Goal: Task Accomplishment & Management: Manage account settings

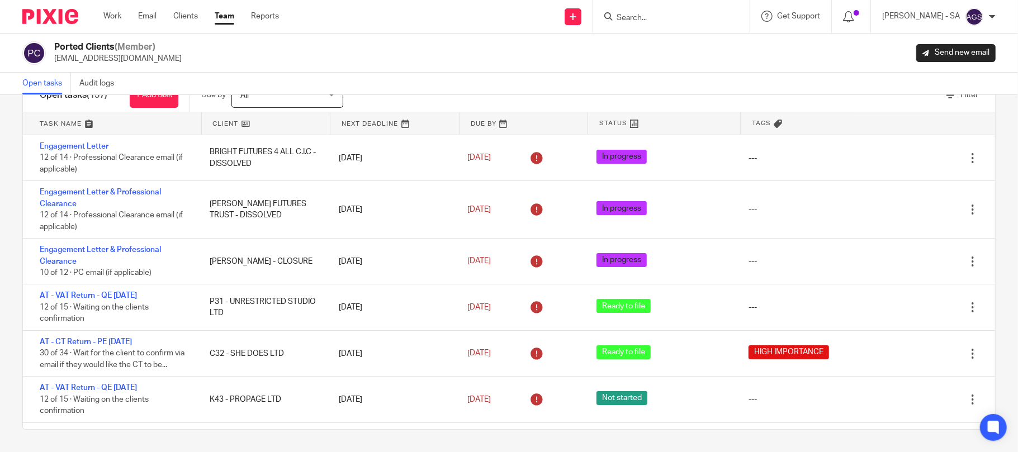
scroll to position [1342, 0]
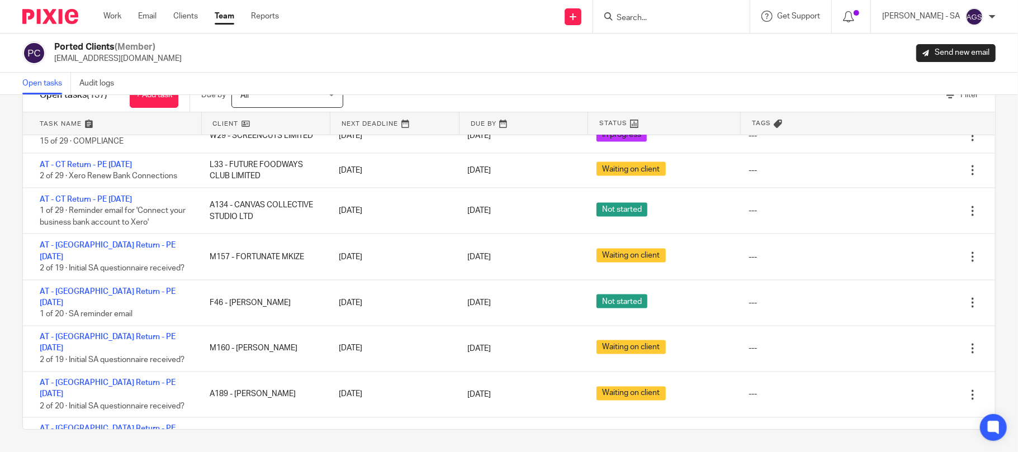
click at [595, 70] on div "Ported Clients (Member) info@elizabethjohn.co.uk Send new email" at bounding box center [509, 53] width 1018 height 39
click at [434, 55] on div "Ported Clients (Member) info@elizabethjohn.co.uk Send new email" at bounding box center [508, 52] width 973 height 23
click at [680, 18] on input "Search" at bounding box center [666, 18] width 101 height 10
type input "E51"
click at [690, 56] on link at bounding box center [707, 48] width 189 height 26
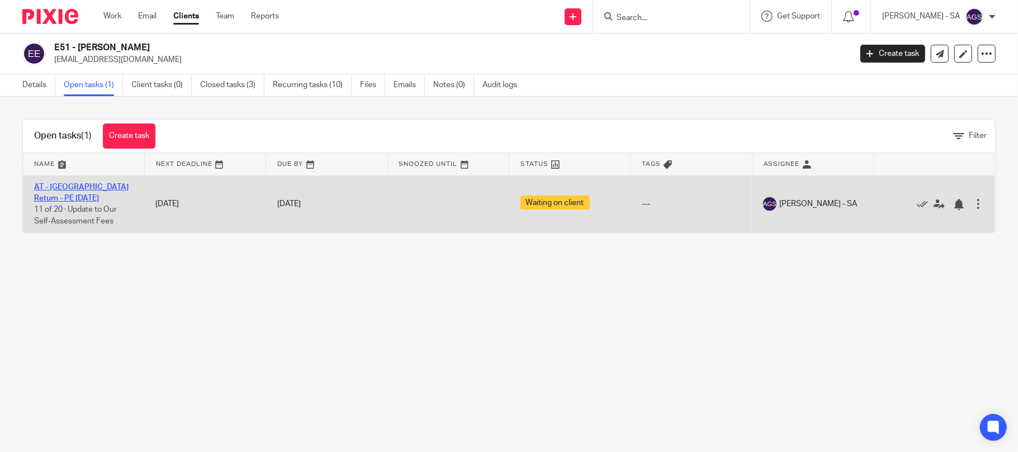
click at [96, 186] on link "AT - [GEOGRAPHIC_DATA] Return - PE [DATE]" at bounding box center [81, 192] width 94 height 19
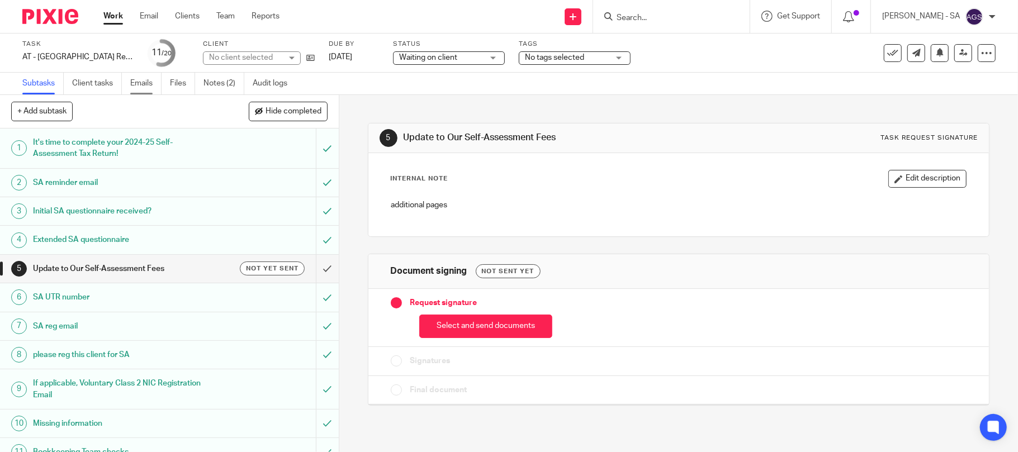
click at [149, 86] on link "Emails" at bounding box center [145, 84] width 31 height 22
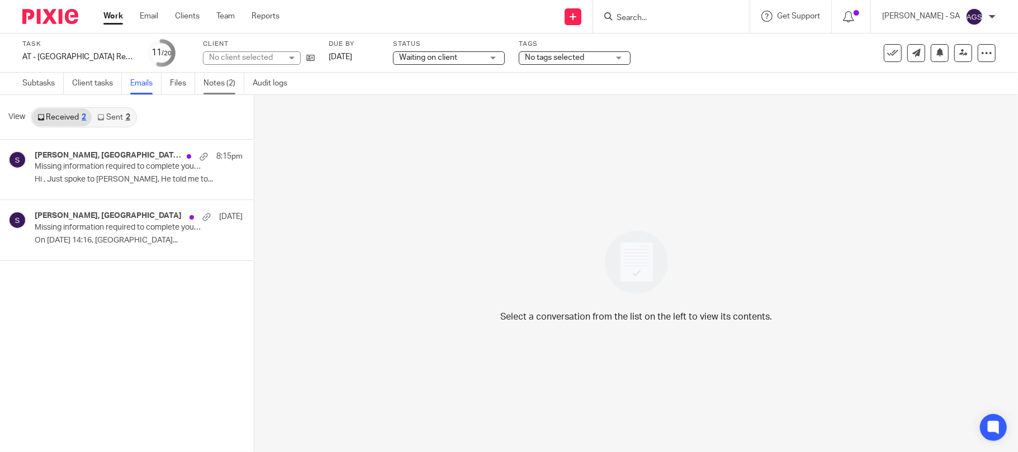
click at [217, 85] on link "Notes (2)" at bounding box center [224, 84] width 41 height 22
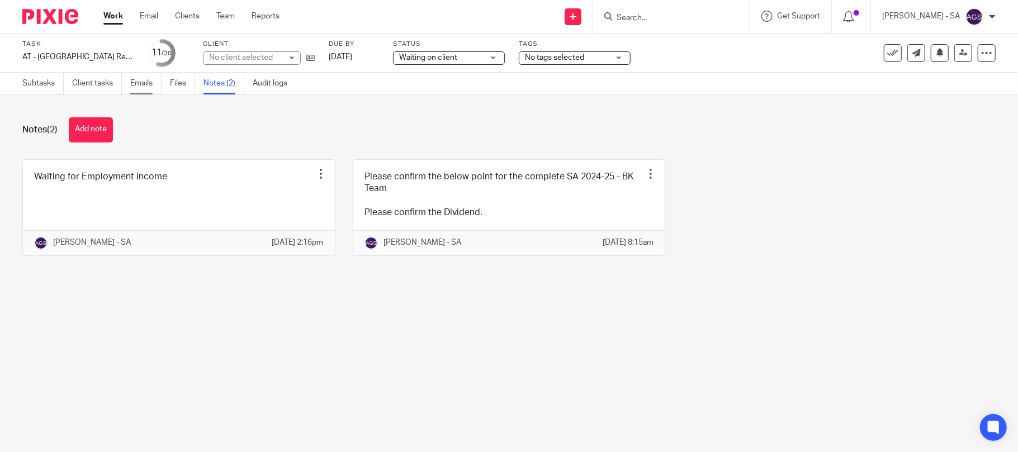
click at [151, 82] on link "Emails" at bounding box center [145, 84] width 31 height 22
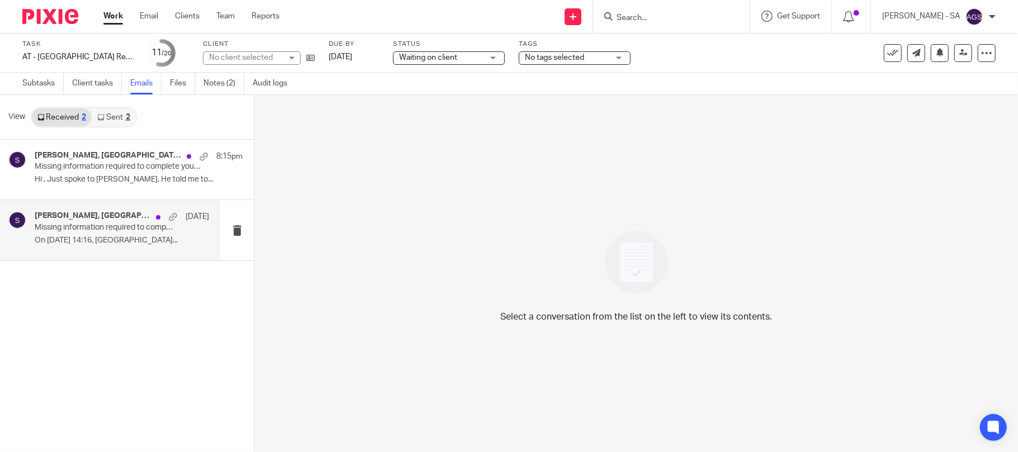
click at [78, 234] on div "[PERSON_NAME], Starbridge [DATE] Missing information required to complete your …" at bounding box center [122, 229] width 174 height 37
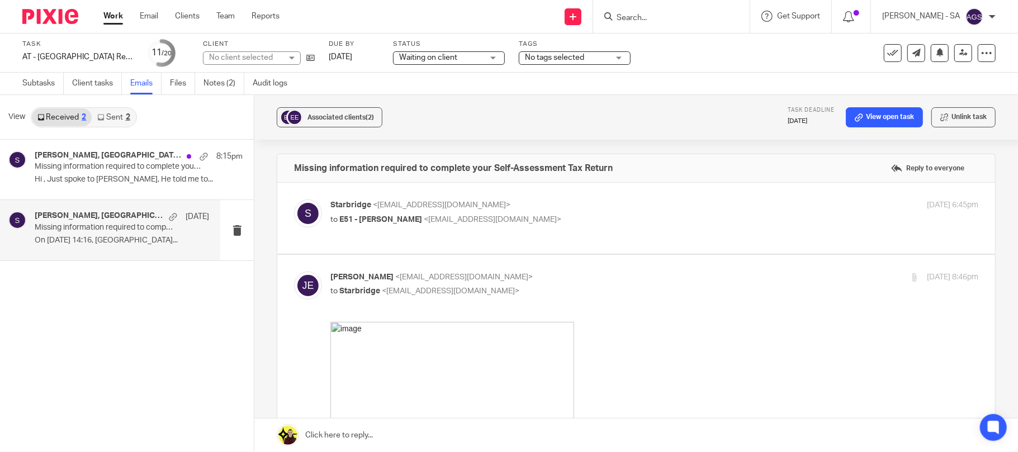
click at [545, 219] on p "to E51 - [PERSON_NAME] <[EMAIL_ADDRESS][DOMAIN_NAME]>" at bounding box center [546, 220] width 432 height 12
checkbox input "true"
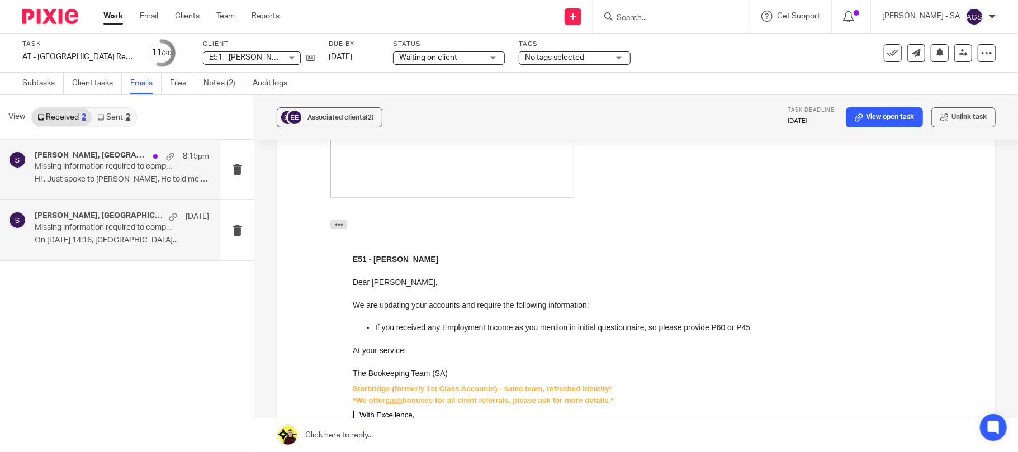
scroll to position [596, 0]
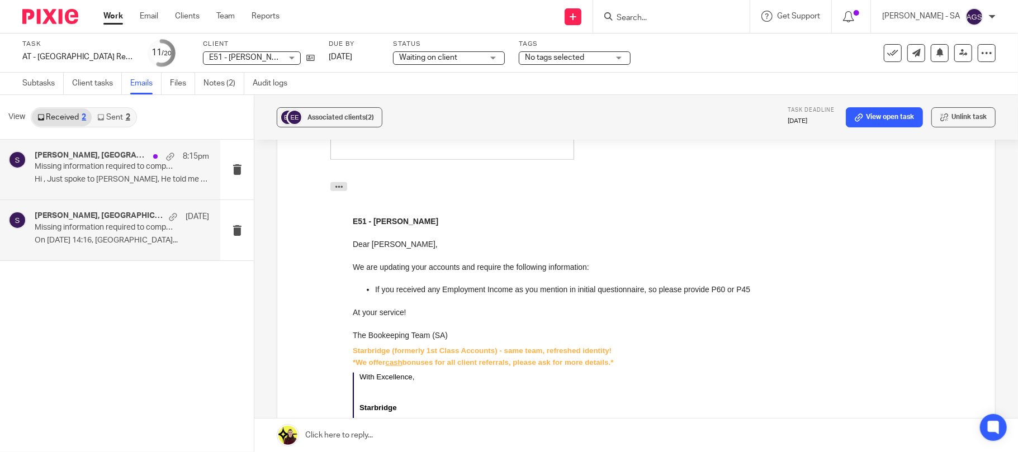
click at [120, 167] on p "Missing information required to complete your Self-Assessment Tax Return" at bounding box center [105, 167] width 140 height 10
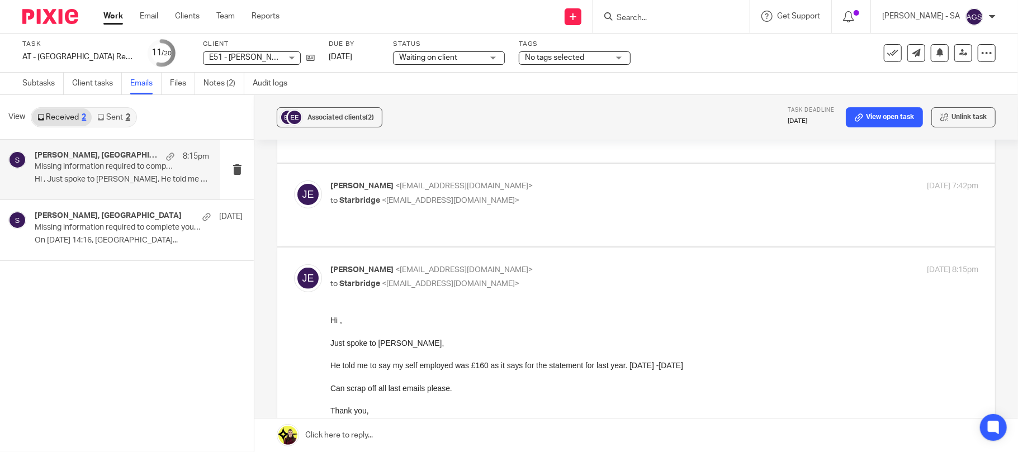
scroll to position [224, 0]
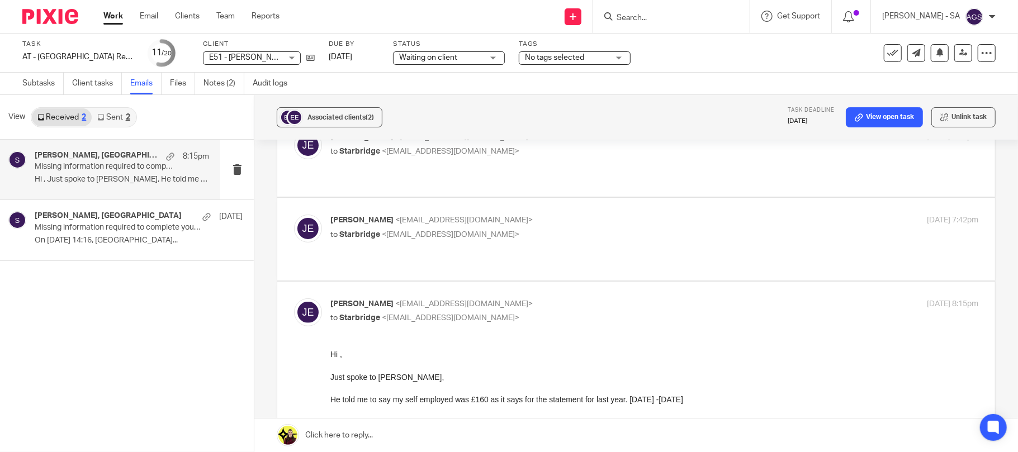
click at [555, 220] on div "[PERSON_NAME] <[EMAIL_ADDRESS][DOMAIN_NAME]> to Starbridge <[EMAIL_ADDRESS][DOM…" at bounding box center [636, 239] width 684 height 49
click at [555, 215] on div "[PERSON_NAME] <[EMAIL_ADDRESS][DOMAIN_NAME]> to Starbridge <[EMAIL_ADDRESS][DOM…" at bounding box center [546, 228] width 432 height 26
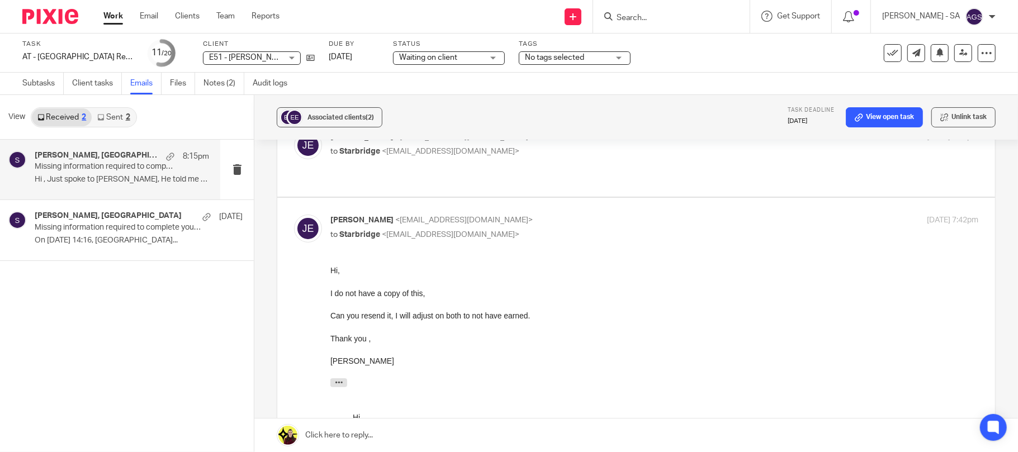
scroll to position [0, 0]
click at [555, 215] on div "[PERSON_NAME] <[EMAIL_ADDRESS][DOMAIN_NAME]> to Starbridge <[EMAIL_ADDRESS][DOM…" at bounding box center [546, 228] width 432 height 26
checkbox input "false"
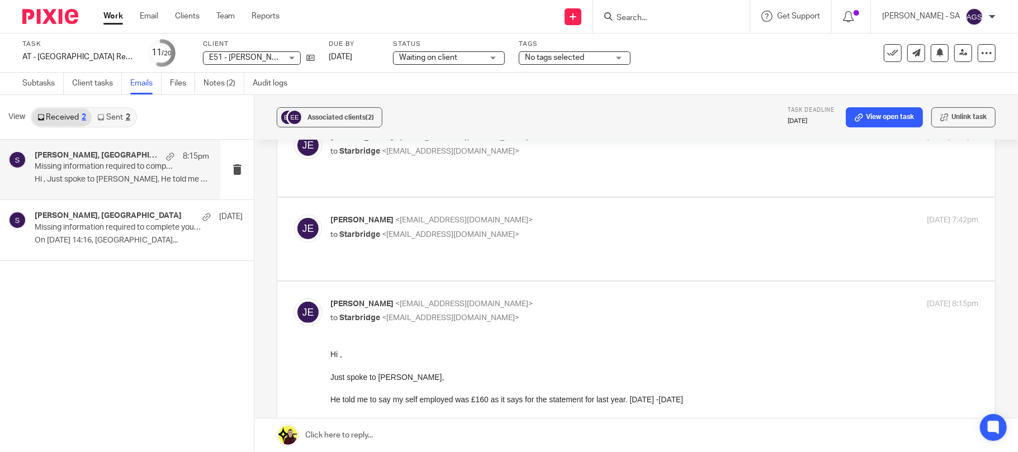
scroll to position [149, 0]
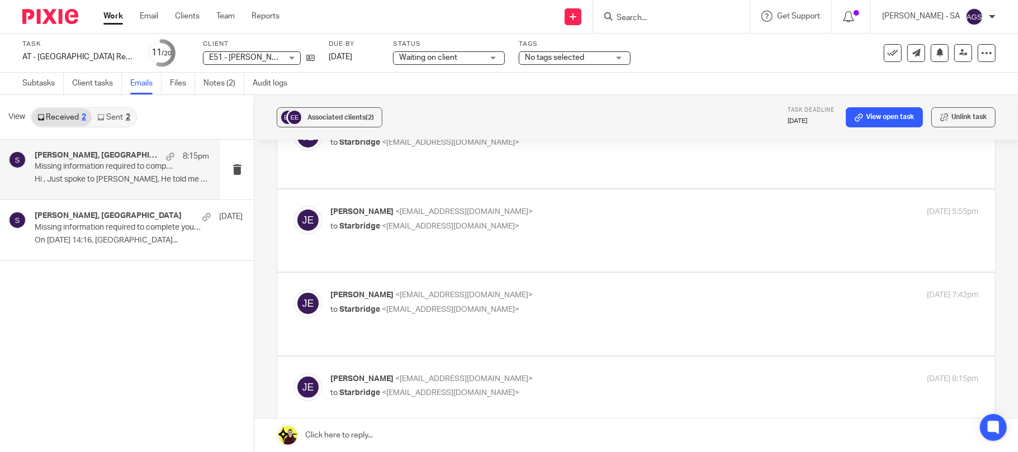
click at [520, 212] on div "[PERSON_NAME] <[EMAIL_ADDRESS][DOMAIN_NAME]> to Starbridge <[EMAIL_ADDRESS][DOM…" at bounding box center [654, 220] width 648 height 28
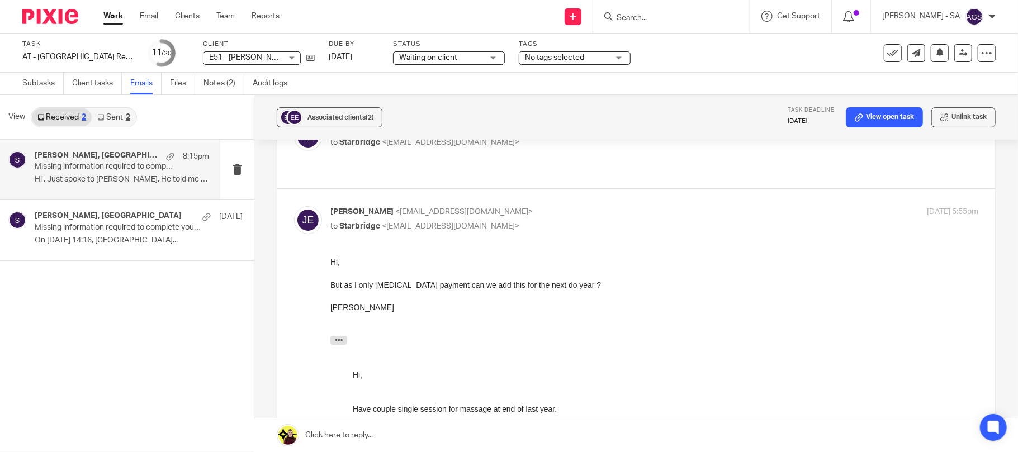
scroll to position [0, 0]
click at [519, 221] on p "to Starbridge <[EMAIL_ADDRESS][DOMAIN_NAME]>" at bounding box center [546, 227] width 432 height 12
checkbox input "false"
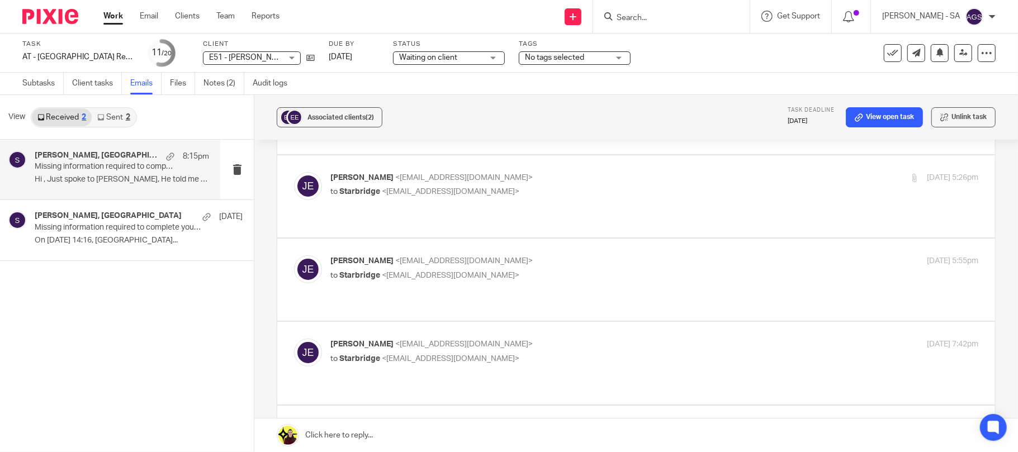
scroll to position [74, 0]
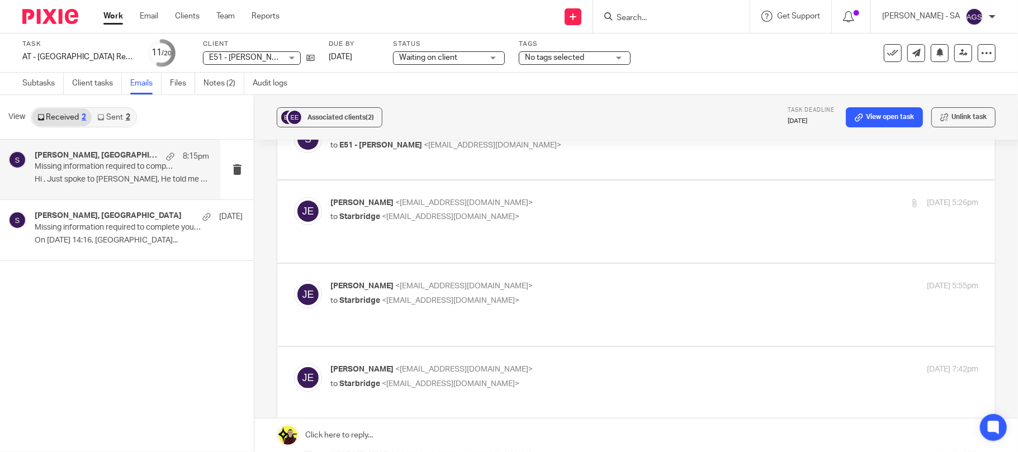
click at [522, 208] on p "[PERSON_NAME] <[EMAIL_ADDRESS][DOMAIN_NAME]>" at bounding box center [546, 203] width 432 height 12
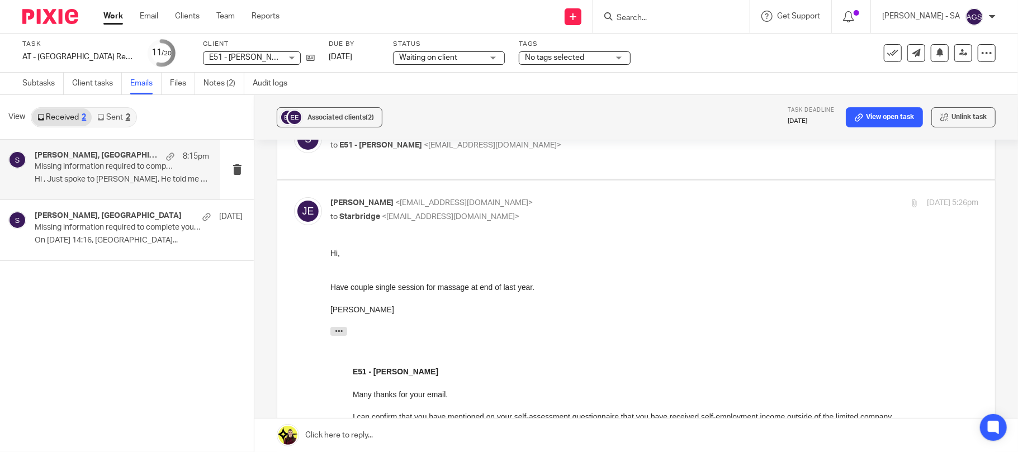
scroll to position [0, 0]
click at [522, 208] on p "[PERSON_NAME] <[EMAIL_ADDRESS][DOMAIN_NAME]>" at bounding box center [546, 203] width 432 height 12
checkbox input "false"
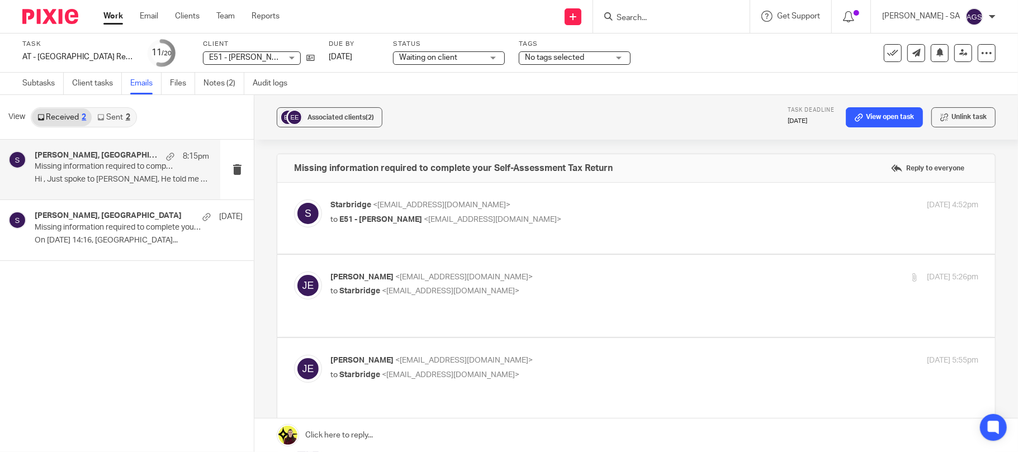
click at [543, 221] on p "to E51 - [PERSON_NAME] <[EMAIL_ADDRESS][DOMAIN_NAME]>" at bounding box center [546, 220] width 432 height 12
checkbox input "true"
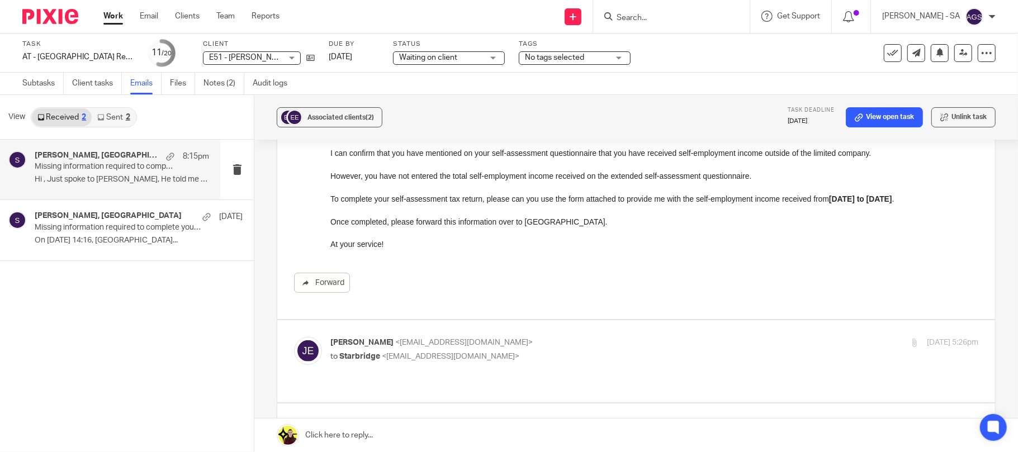
scroll to position [149, 0]
click at [558, 354] on p "to Starbridge <[EMAIL_ADDRESS][DOMAIN_NAME]>" at bounding box center [546, 356] width 432 height 12
checkbox input "true"
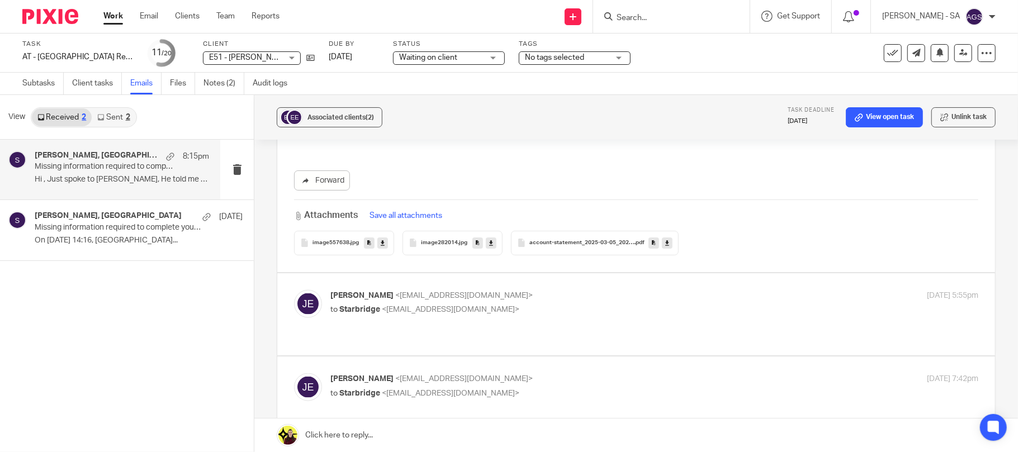
scroll to position [969, 0]
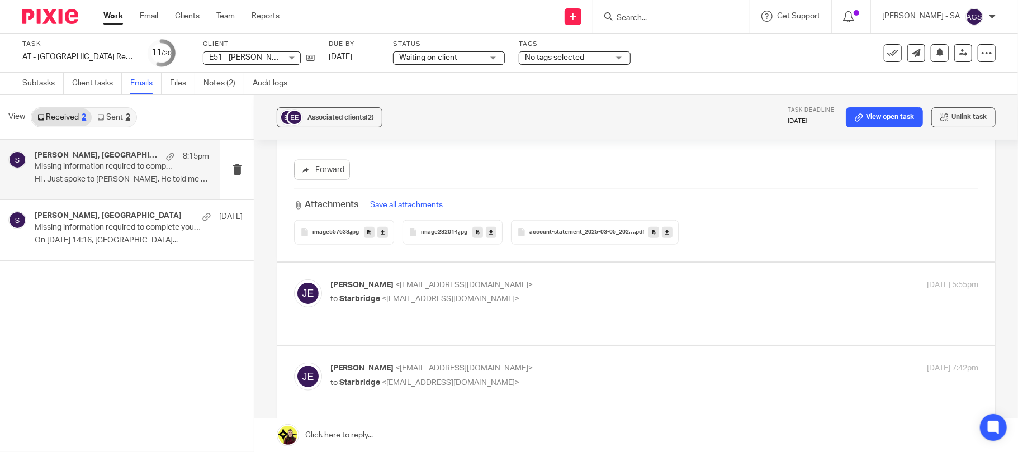
click at [519, 293] on div "[PERSON_NAME] <[EMAIL_ADDRESS][DOMAIN_NAME]> to Starbridge <[EMAIL_ADDRESS][DOM…" at bounding box center [546, 293] width 432 height 26
checkbox input "true"
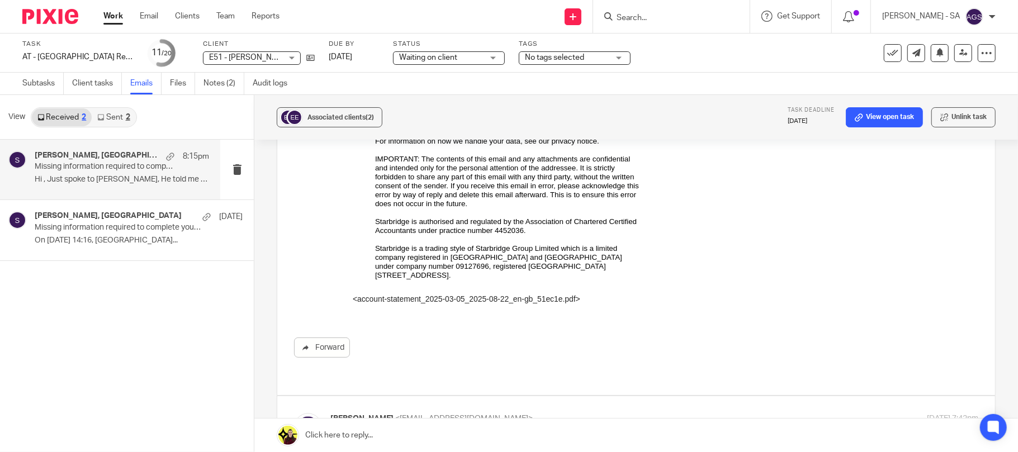
scroll to position [1863, 0]
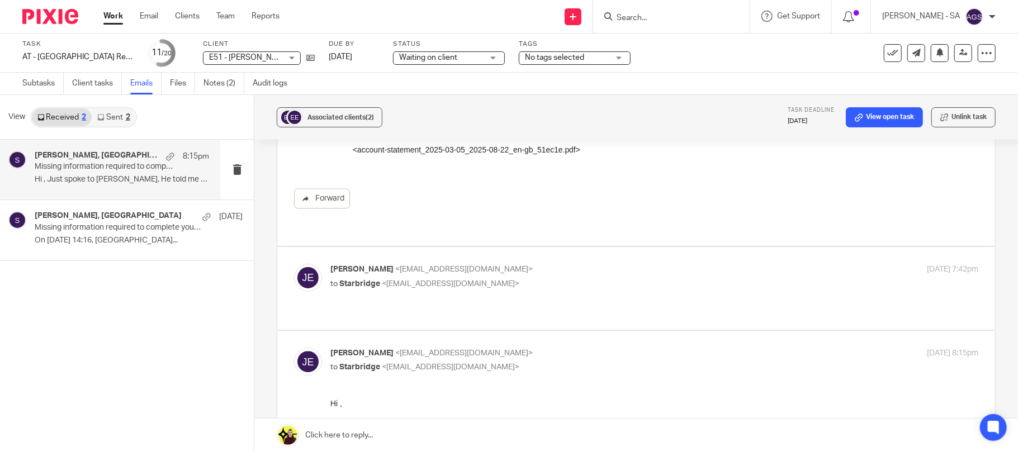
click at [514, 278] on p "to Starbridge <[EMAIL_ADDRESS][DOMAIN_NAME]>" at bounding box center [546, 284] width 432 height 12
checkbox input "true"
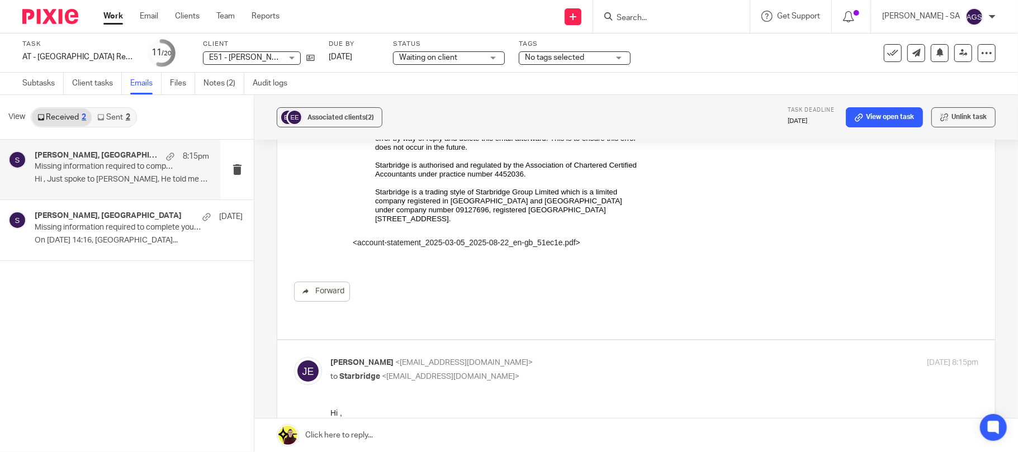
scroll to position [0, 0]
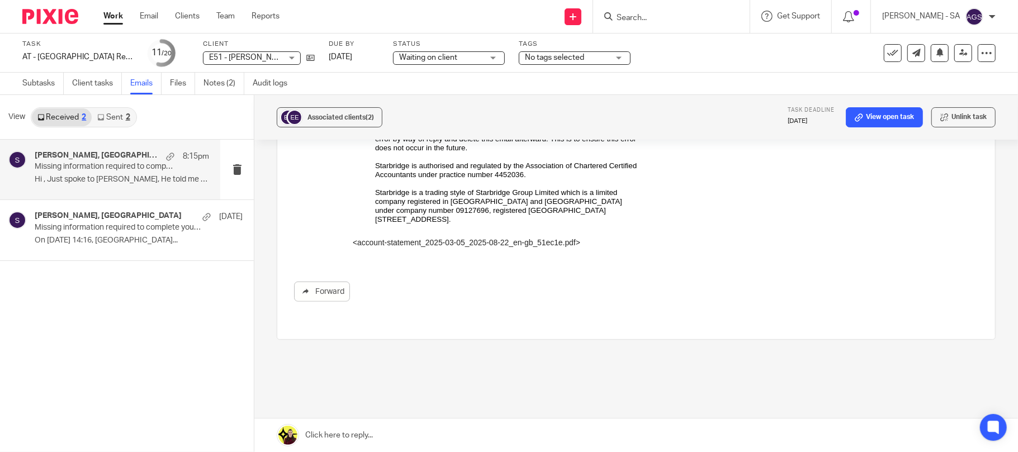
click at [127, 119] on div "2" at bounding box center [128, 117] width 4 height 8
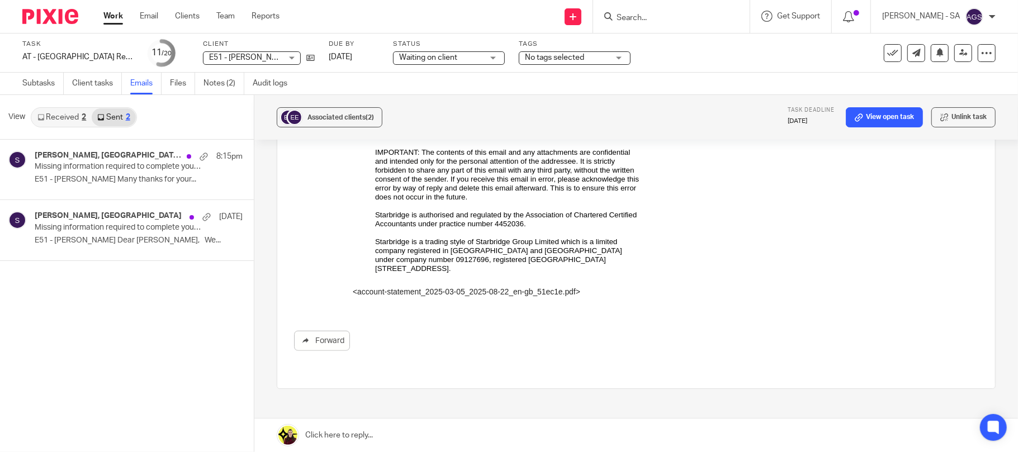
scroll to position [3556, 0]
